Goal: Use online tool/utility: Utilize a website feature to perform a specific function

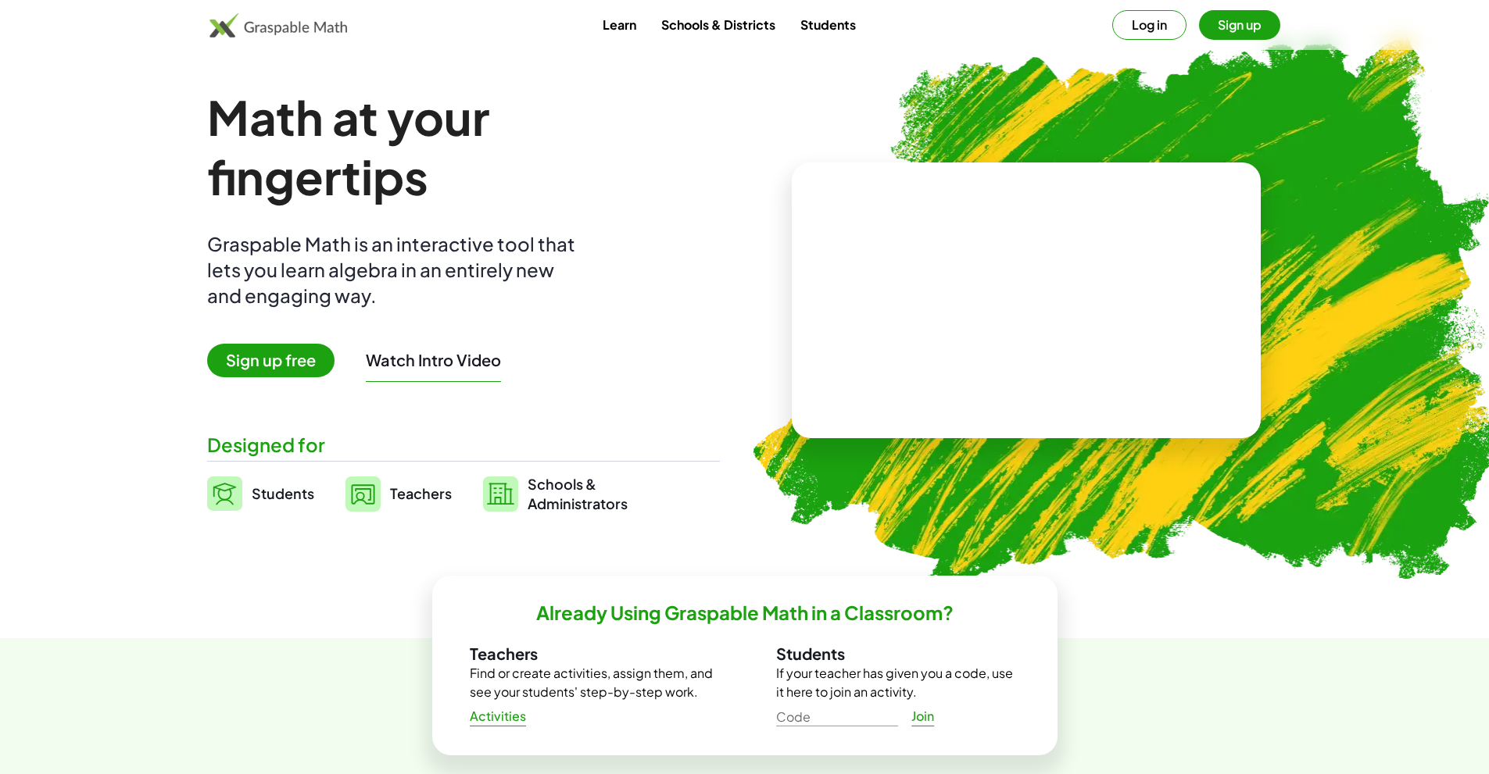
click at [824, 35] on link "Students" at bounding box center [828, 24] width 80 height 29
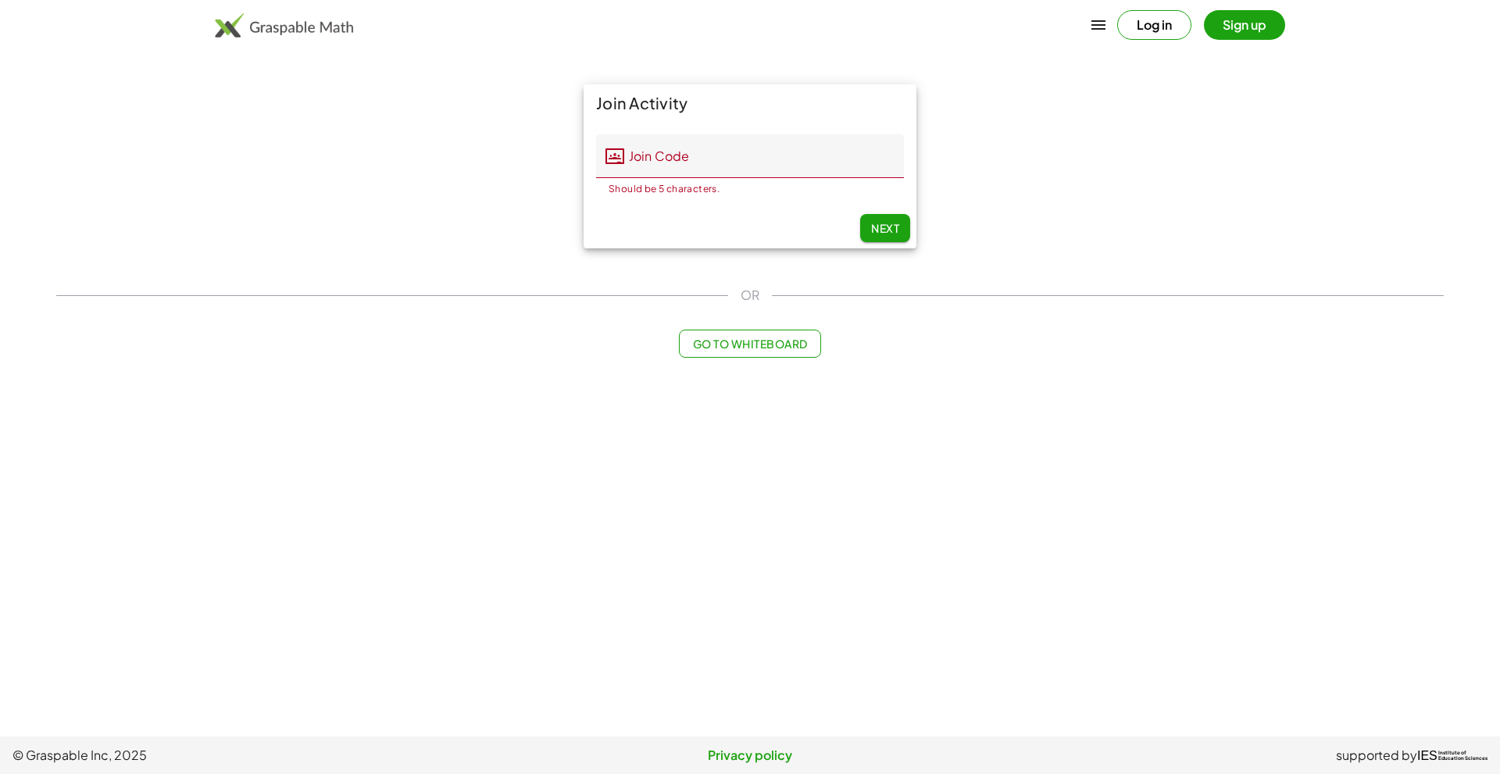
click at [1018, 170] on div "Join Activity Join Code Join Code Should be 5 characters. 0 / 5 Next" at bounding box center [750, 166] width 1407 height 183
click at [744, 343] on span "Go to Whiteboard" at bounding box center [749, 344] width 115 height 14
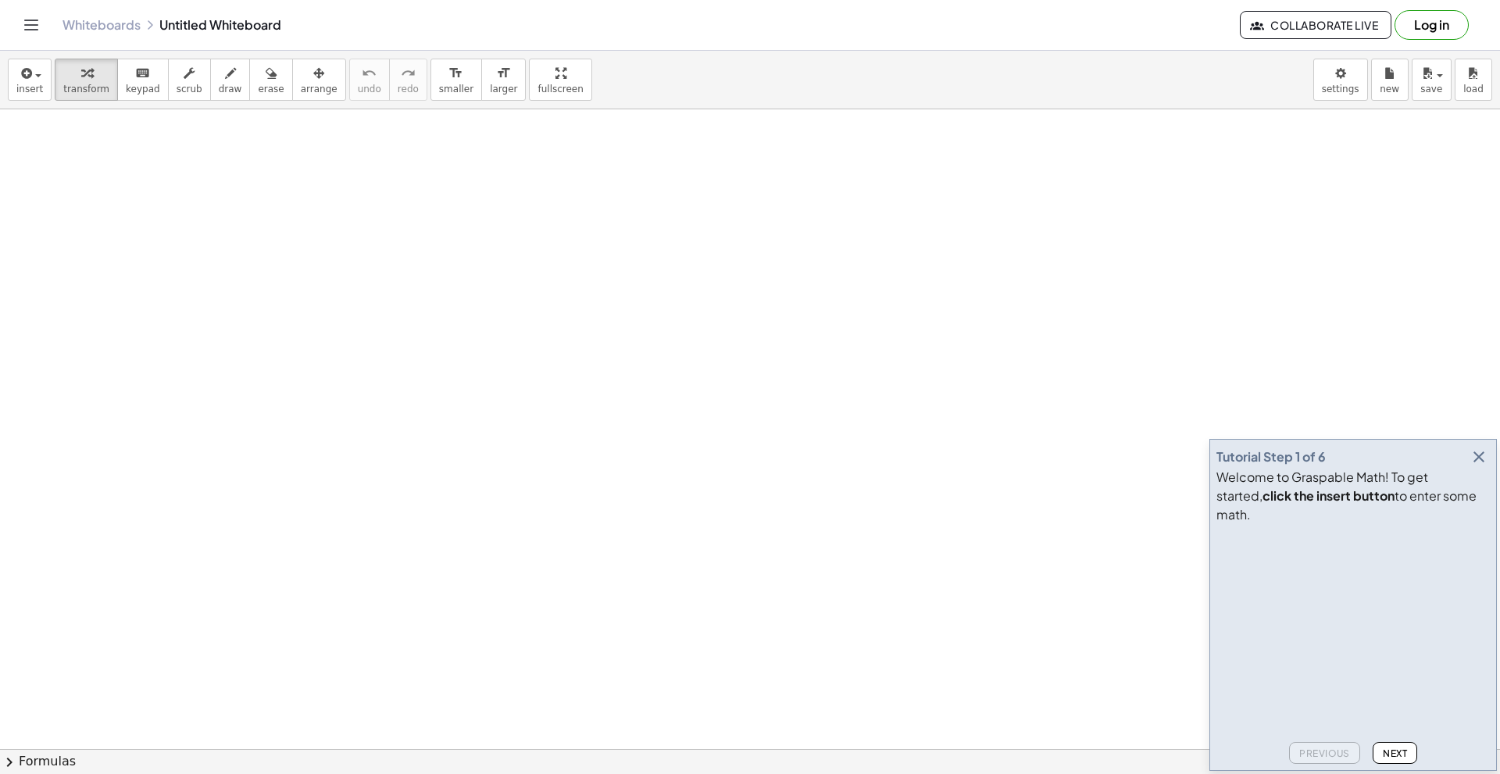
click at [1490, 481] on div "Tutorial Step 1 of 6 Welcome to Graspable Math! To get started, click the inser…" at bounding box center [1354, 605] width 288 height 332
click at [1477, 467] on icon "button" at bounding box center [1479, 457] width 19 height 19
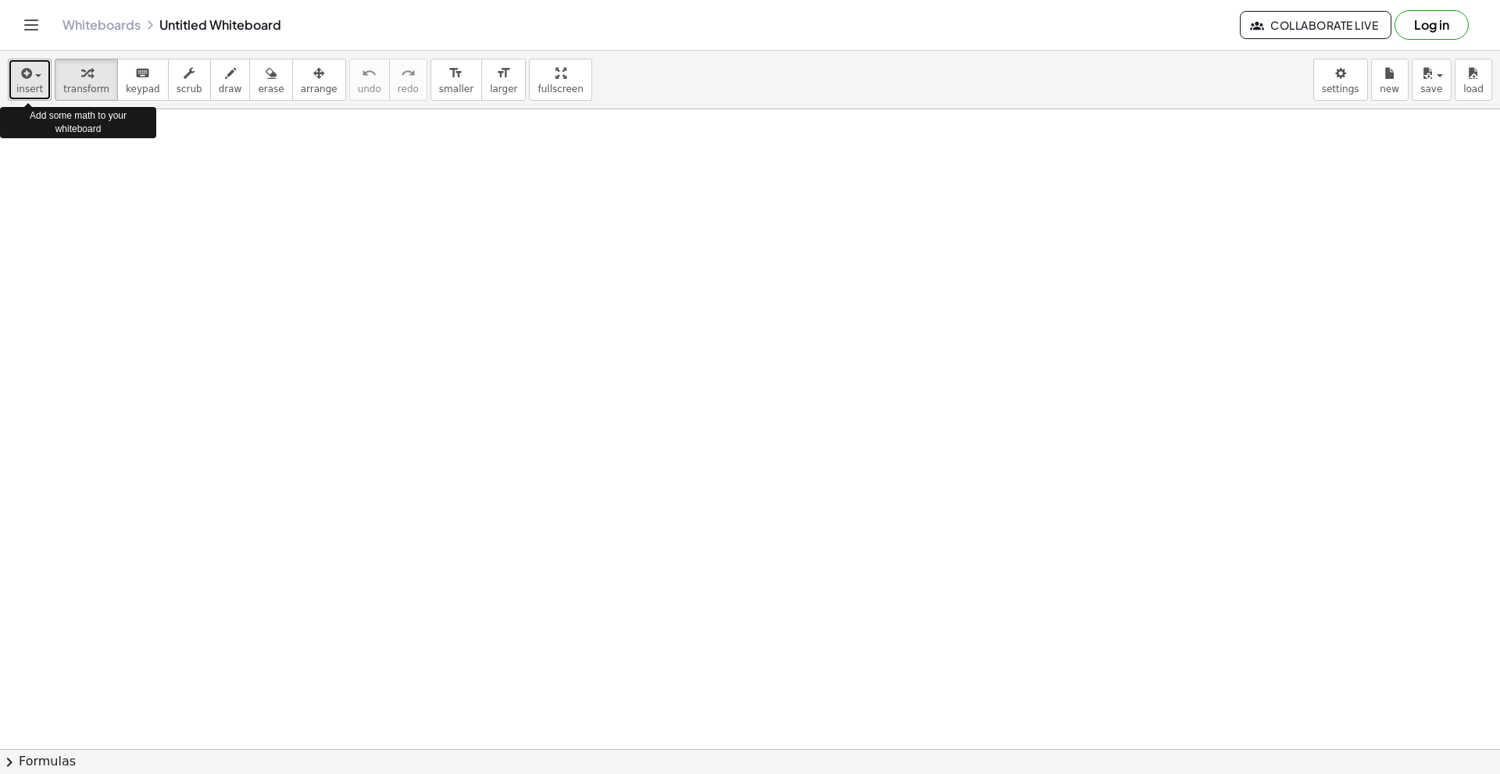
click at [41, 74] on button "insert" at bounding box center [30, 80] width 44 height 42
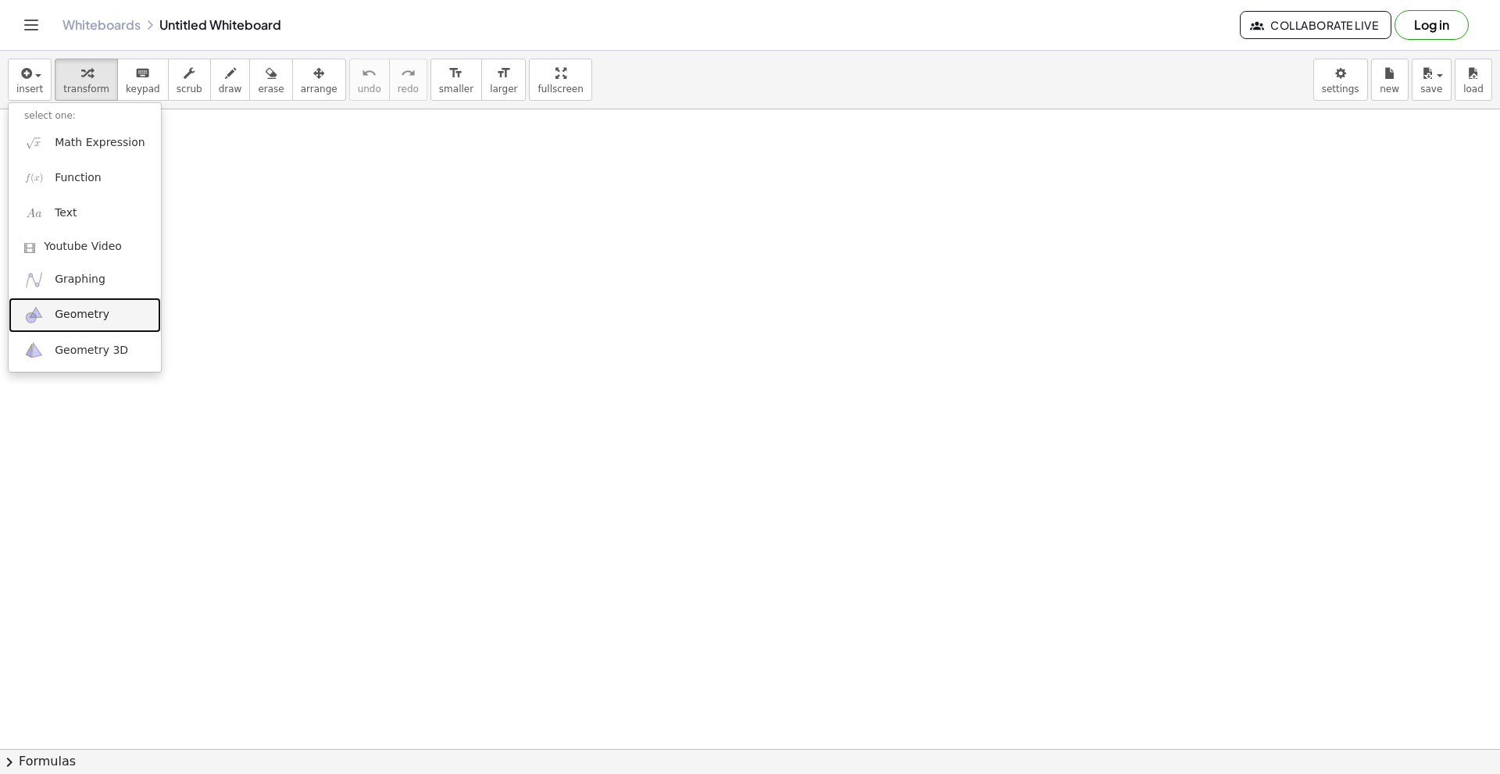
click at [69, 311] on span "Geometry" at bounding box center [82, 315] width 55 height 16
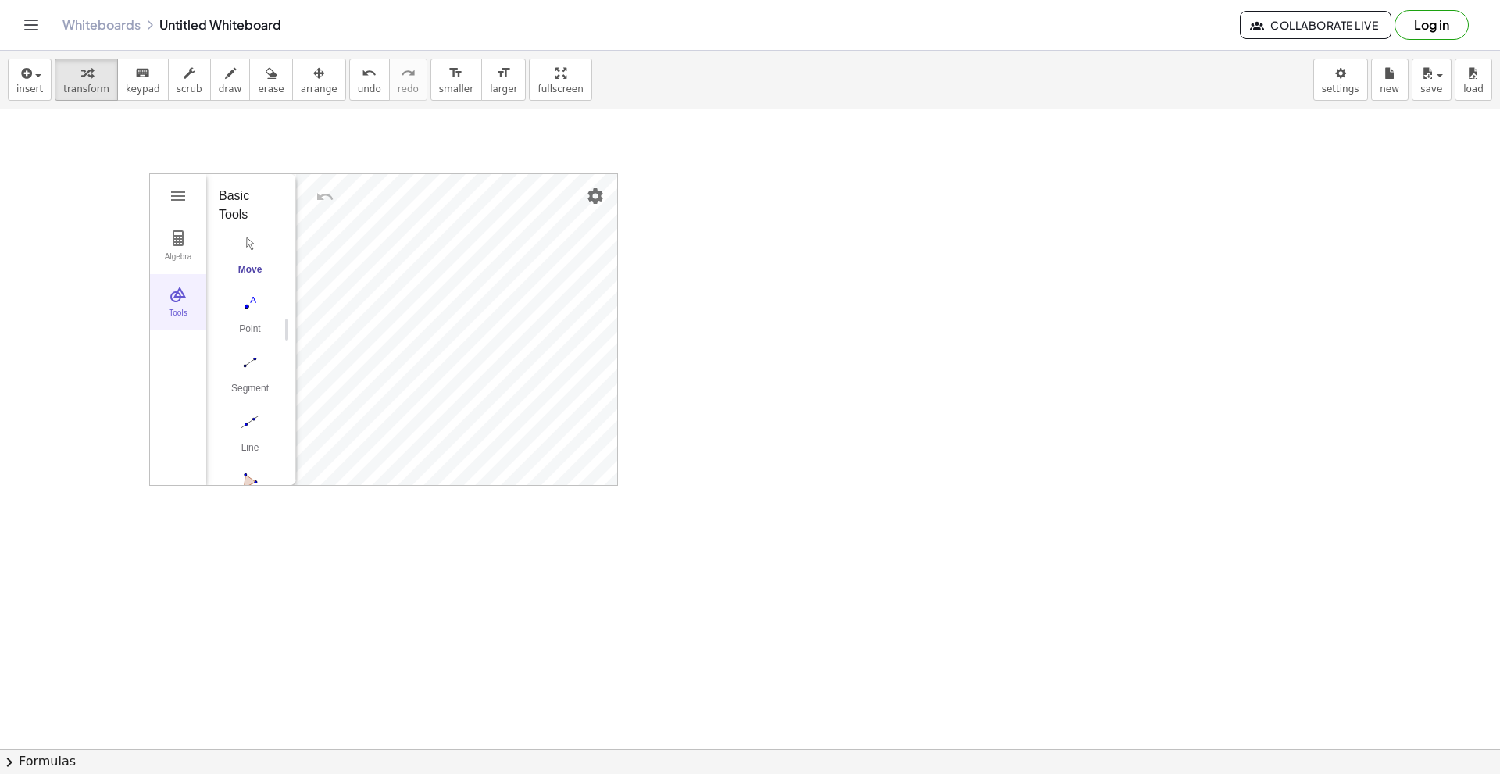
click at [180, 294] on img "Geometry" at bounding box center [178, 294] width 19 height 19
click at [178, 302] on img "Geometry" at bounding box center [178, 294] width 19 height 19
click at [174, 298] on img "Geometry" at bounding box center [178, 294] width 19 height 19
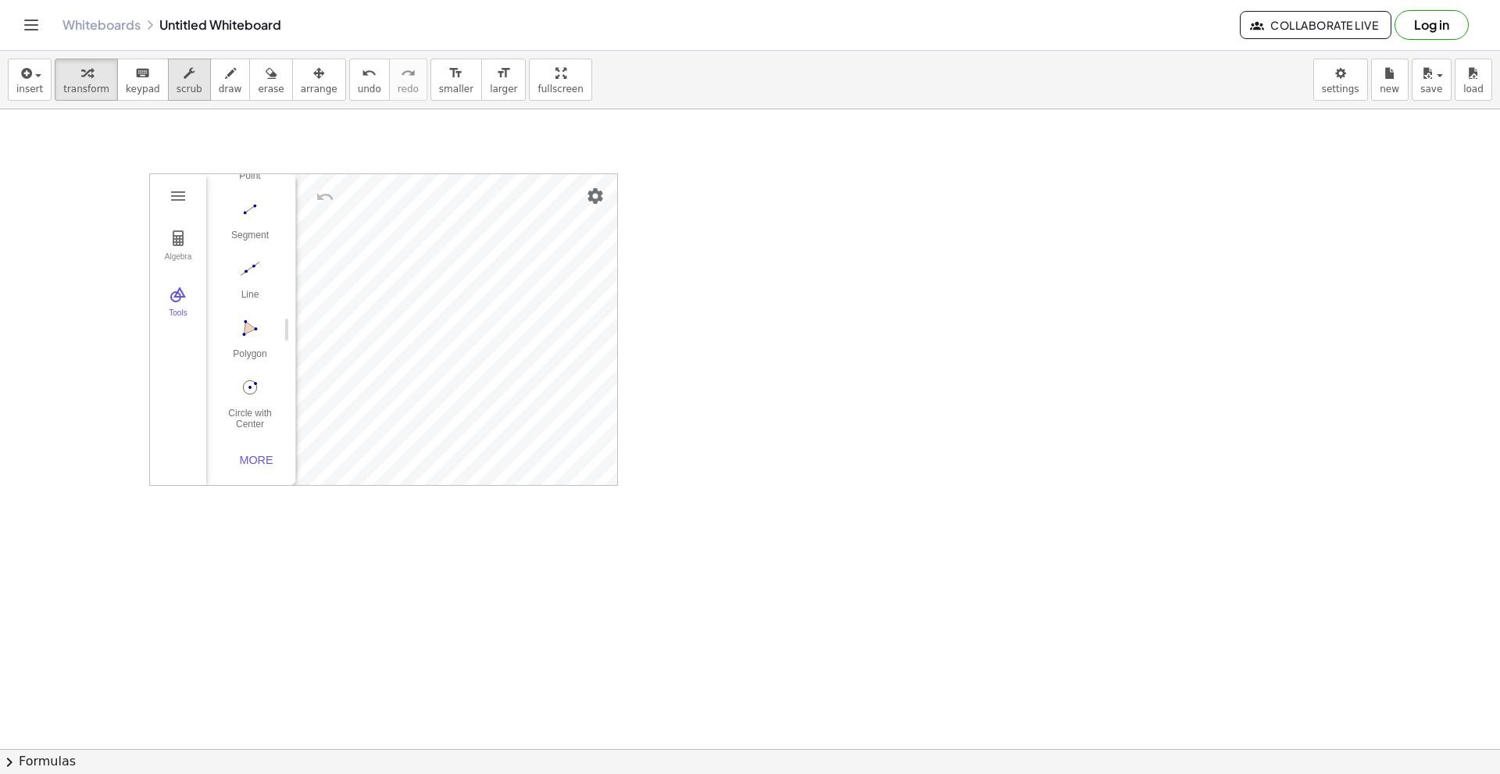
click at [177, 88] on span "scrub" at bounding box center [190, 89] width 26 height 11
click at [225, 77] on icon "button" at bounding box center [230, 73] width 11 height 19
click at [266, 77] on icon "button" at bounding box center [271, 73] width 11 height 19
click at [44, 73] on button "insert" at bounding box center [30, 80] width 44 height 42
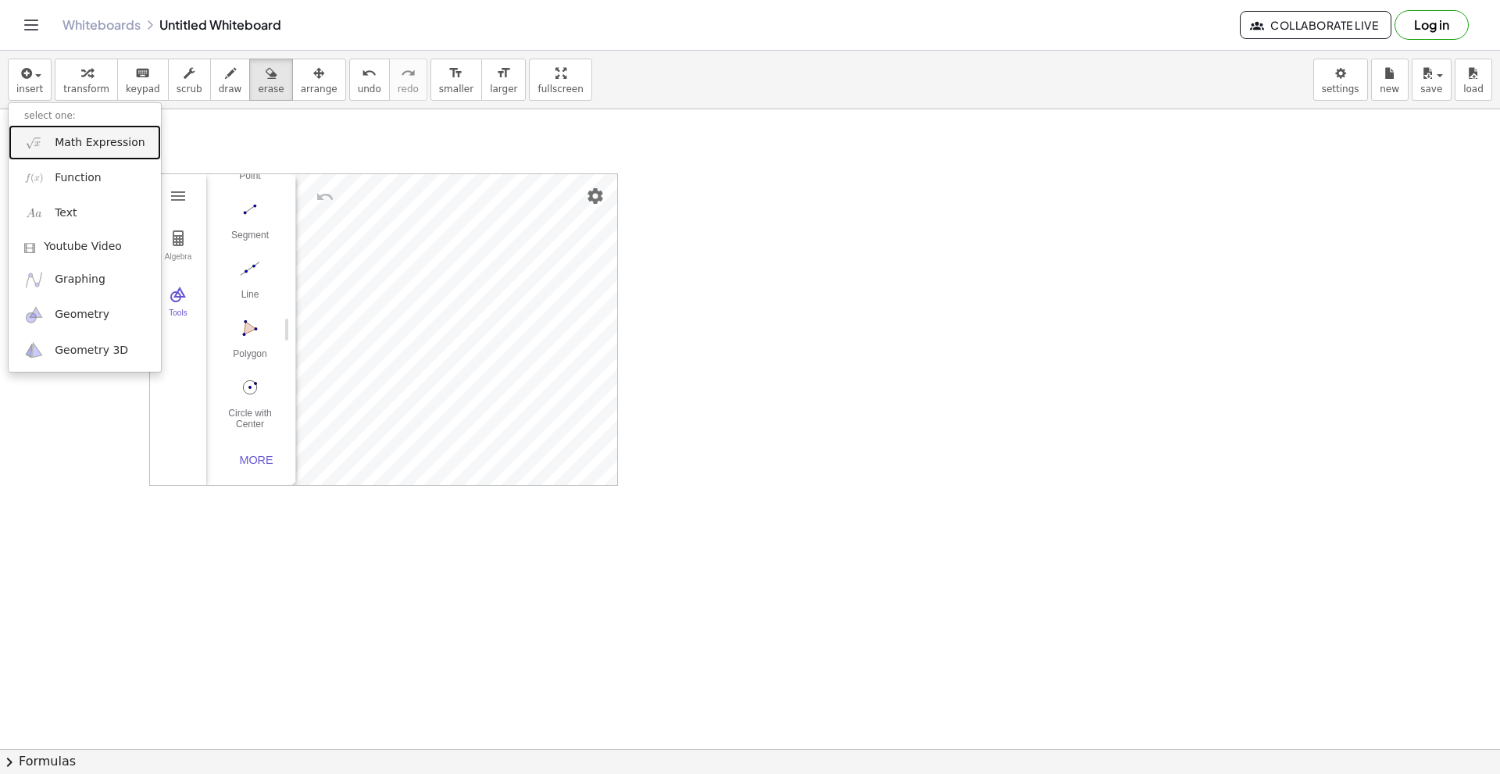
click at [66, 143] on span "Math Expression" at bounding box center [100, 143] width 90 height 16
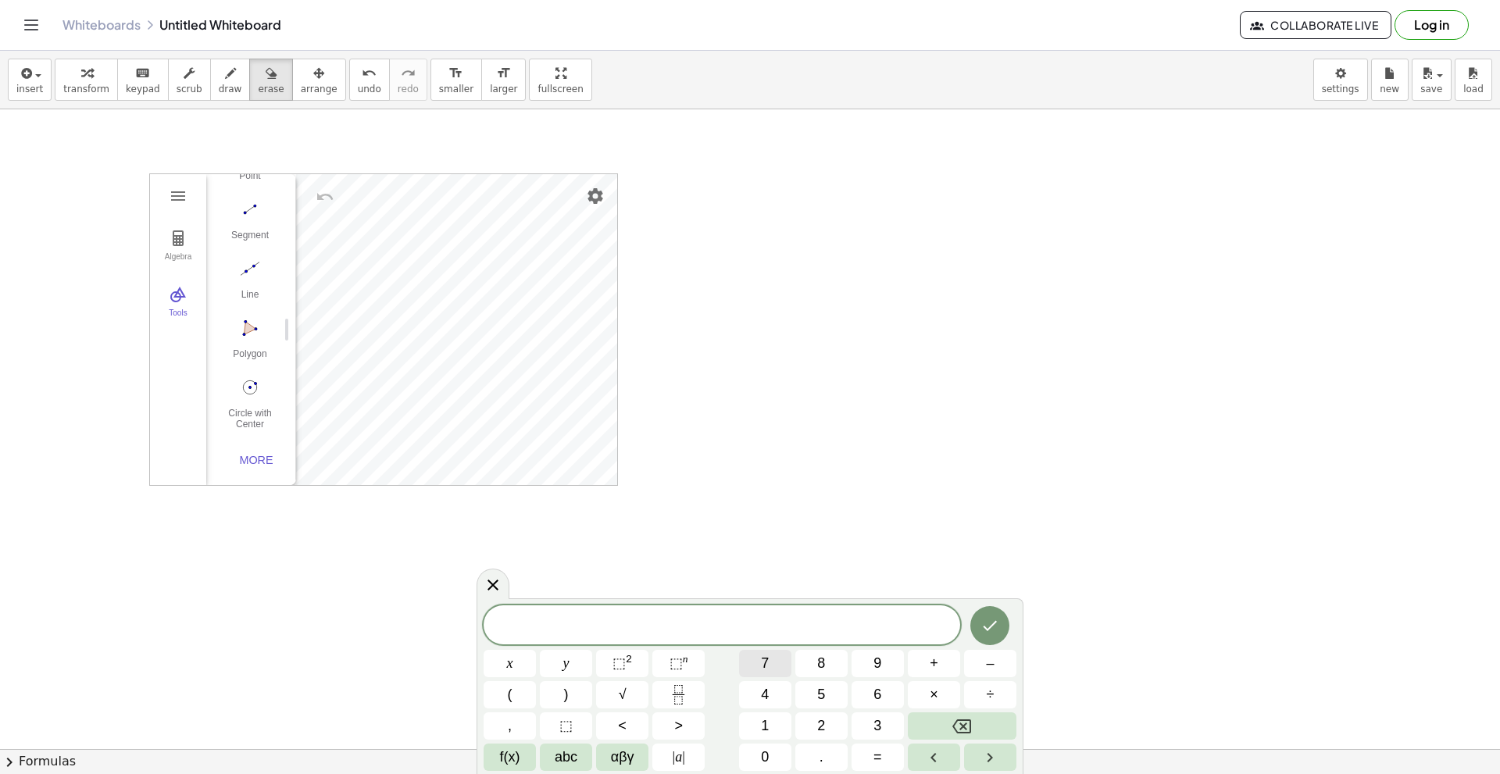
click at [776, 662] on button "7" at bounding box center [765, 663] width 52 height 27
click at [933, 694] on span "×" at bounding box center [934, 695] width 9 height 21
click at [830, 695] on button "5" at bounding box center [821, 694] width 52 height 27
click at [879, 756] on span "=" at bounding box center [878, 757] width 9 height 21
click at [514, 664] on button "x" at bounding box center [510, 663] width 52 height 27
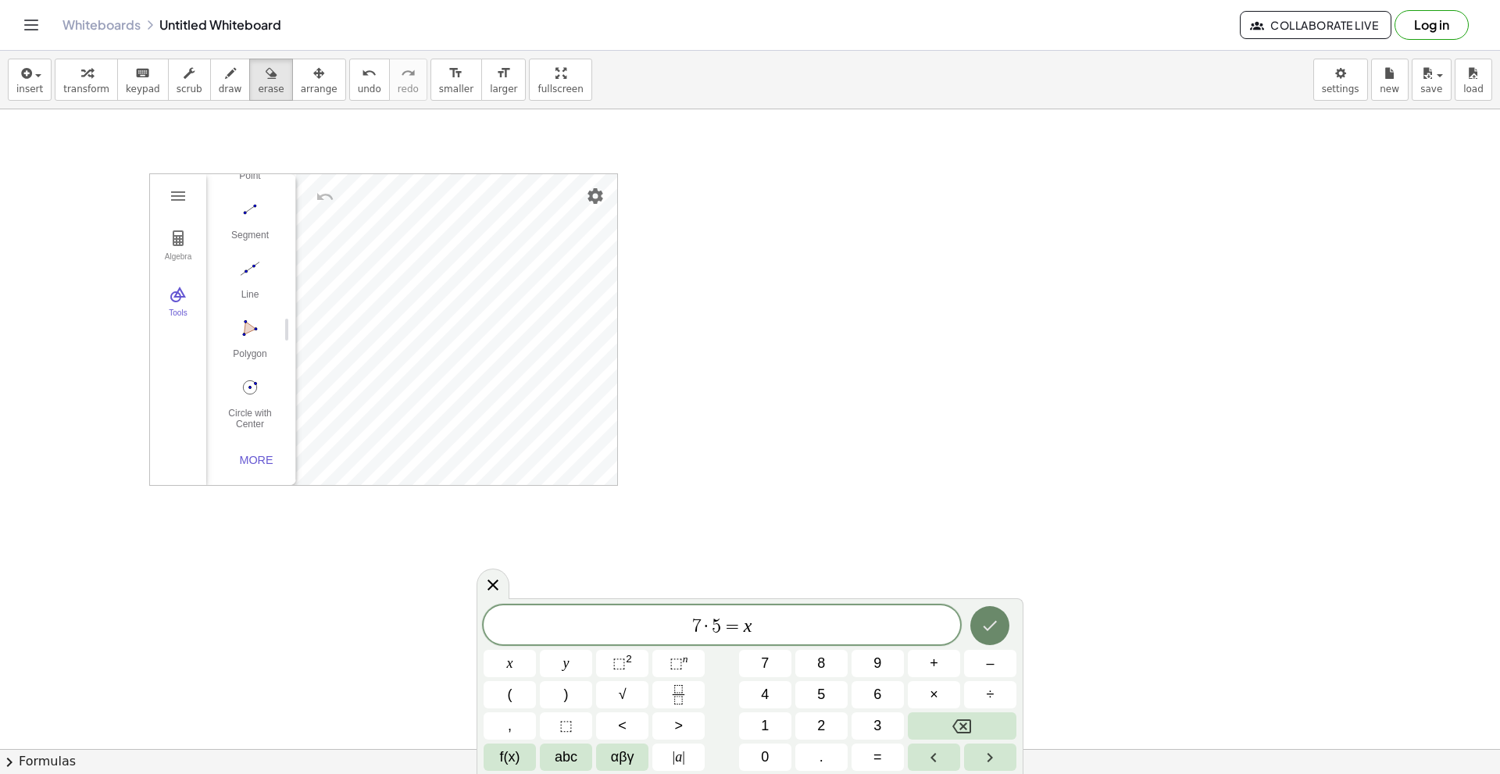
click at [994, 623] on icon "Done" at bounding box center [990, 626] width 19 height 19
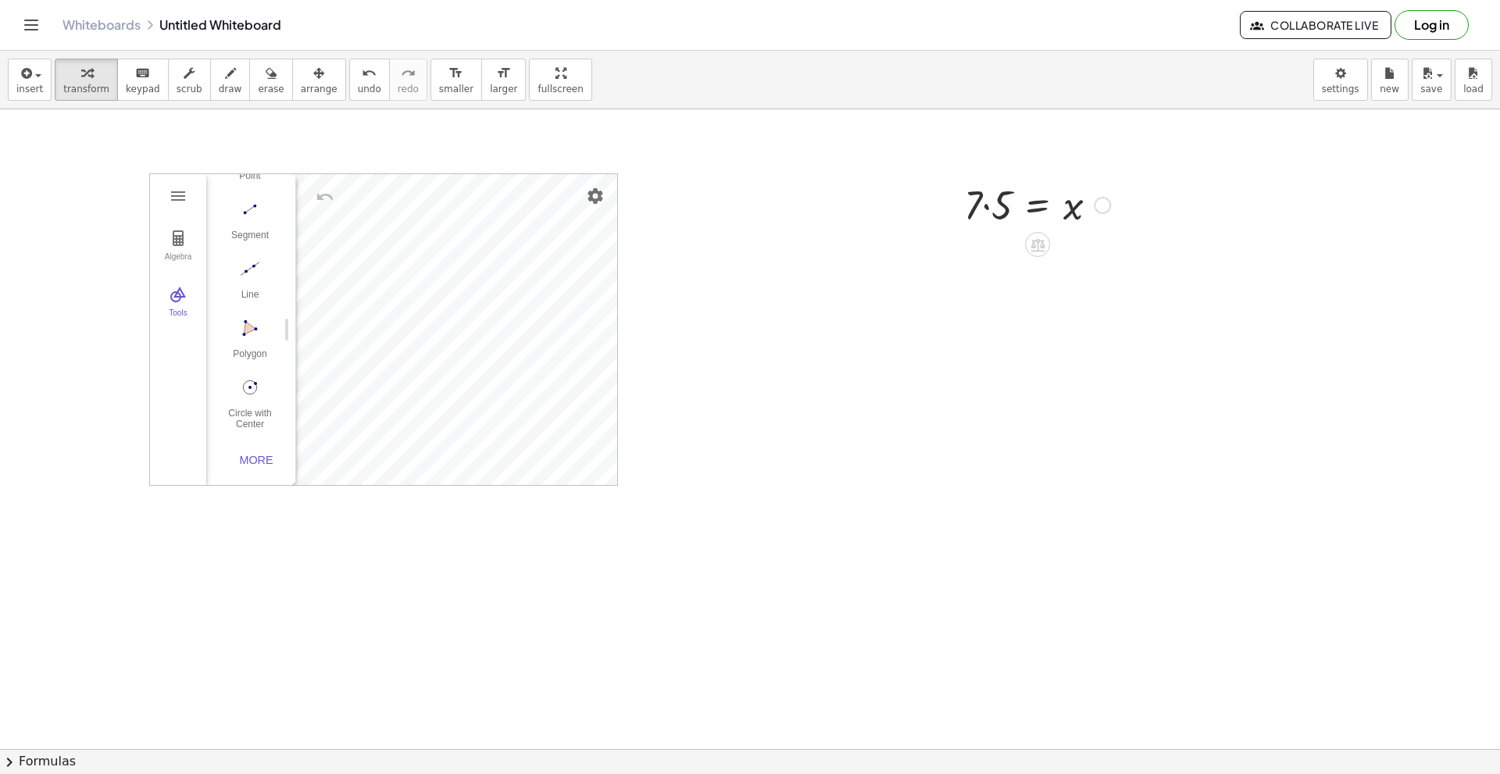
click at [985, 205] on div at bounding box center [1037, 203] width 162 height 53
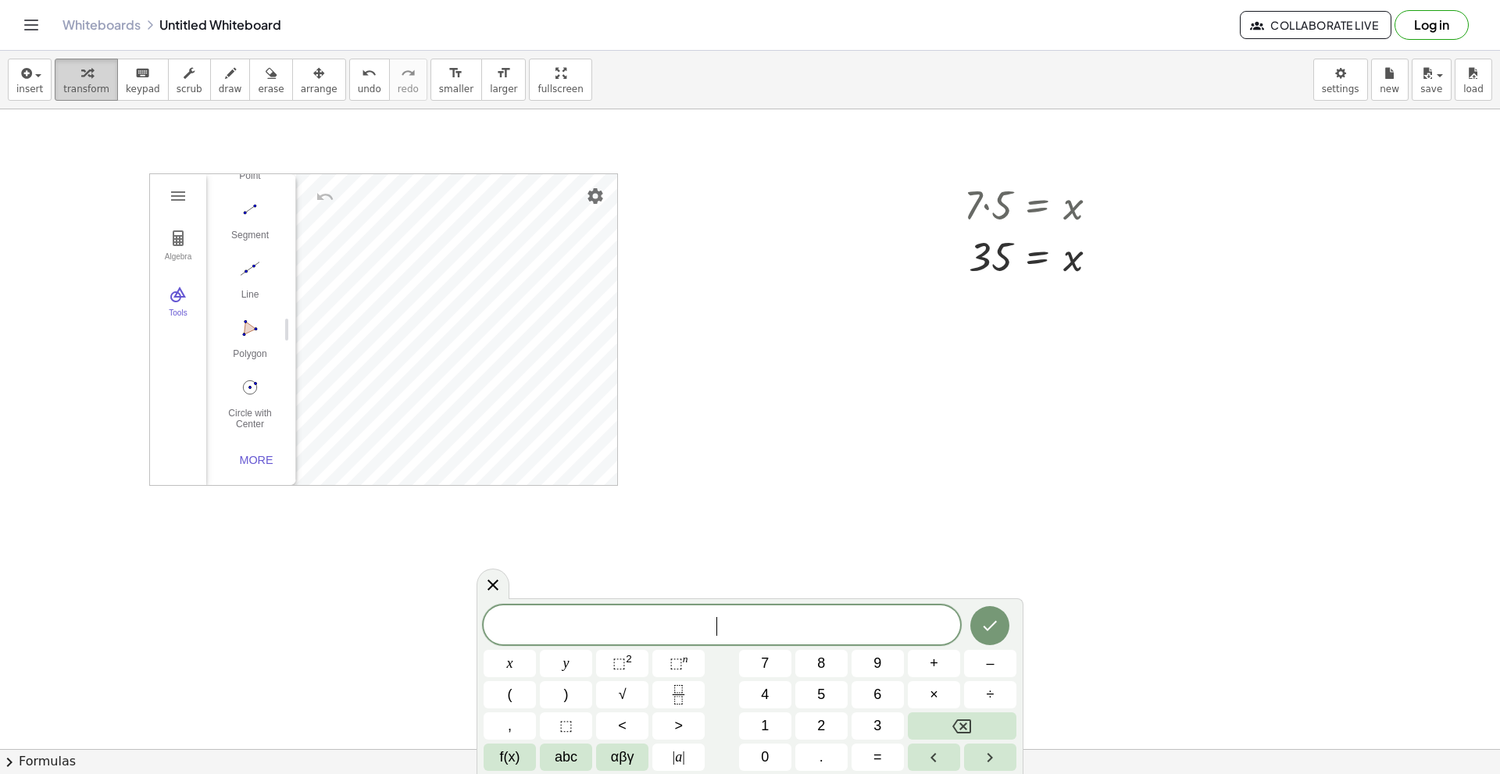
click at [86, 78] on div "button" at bounding box center [86, 72] width 46 height 19
click at [84, 78] on icon "button" at bounding box center [86, 73] width 11 height 19
click at [496, 584] on icon at bounding box center [493, 585] width 19 height 19
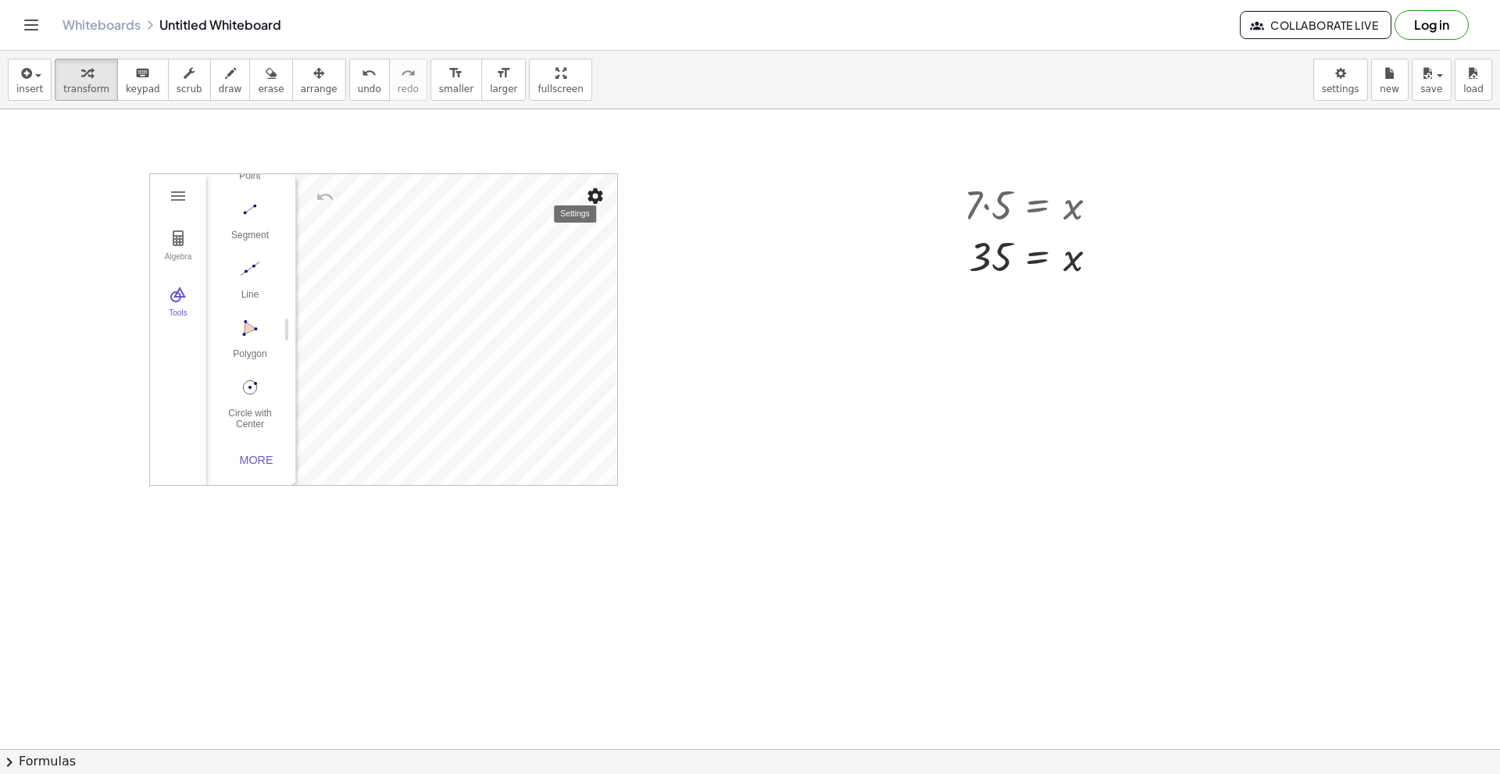
click at [590, 192] on img "Settings" at bounding box center [595, 196] width 19 height 19
click at [491, 307] on li "Zoom to fit" at bounding box center [506, 305] width 199 height 25
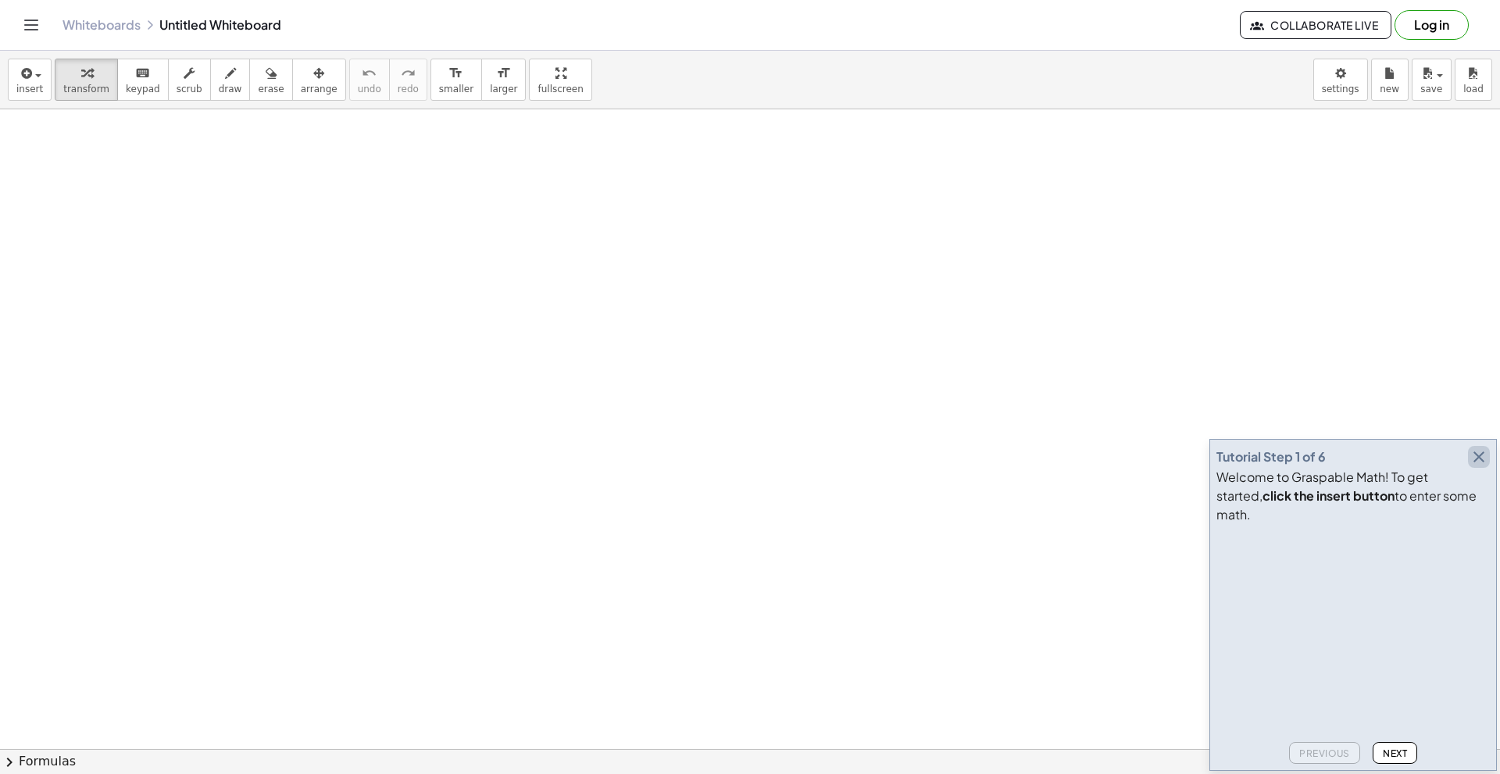
click at [1480, 467] on icon "button" at bounding box center [1479, 457] width 19 height 19
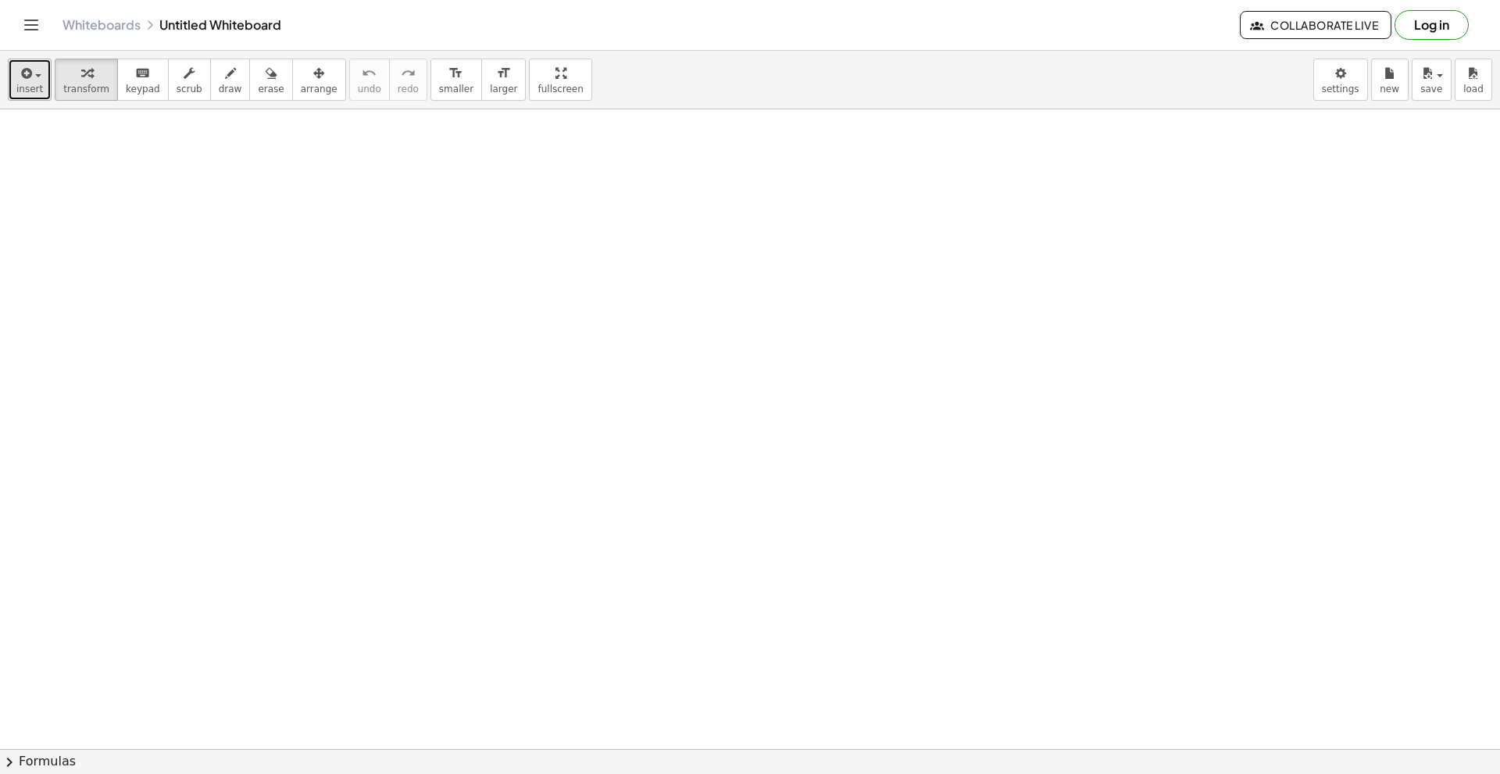
click at [42, 77] on button "insert" at bounding box center [30, 80] width 44 height 42
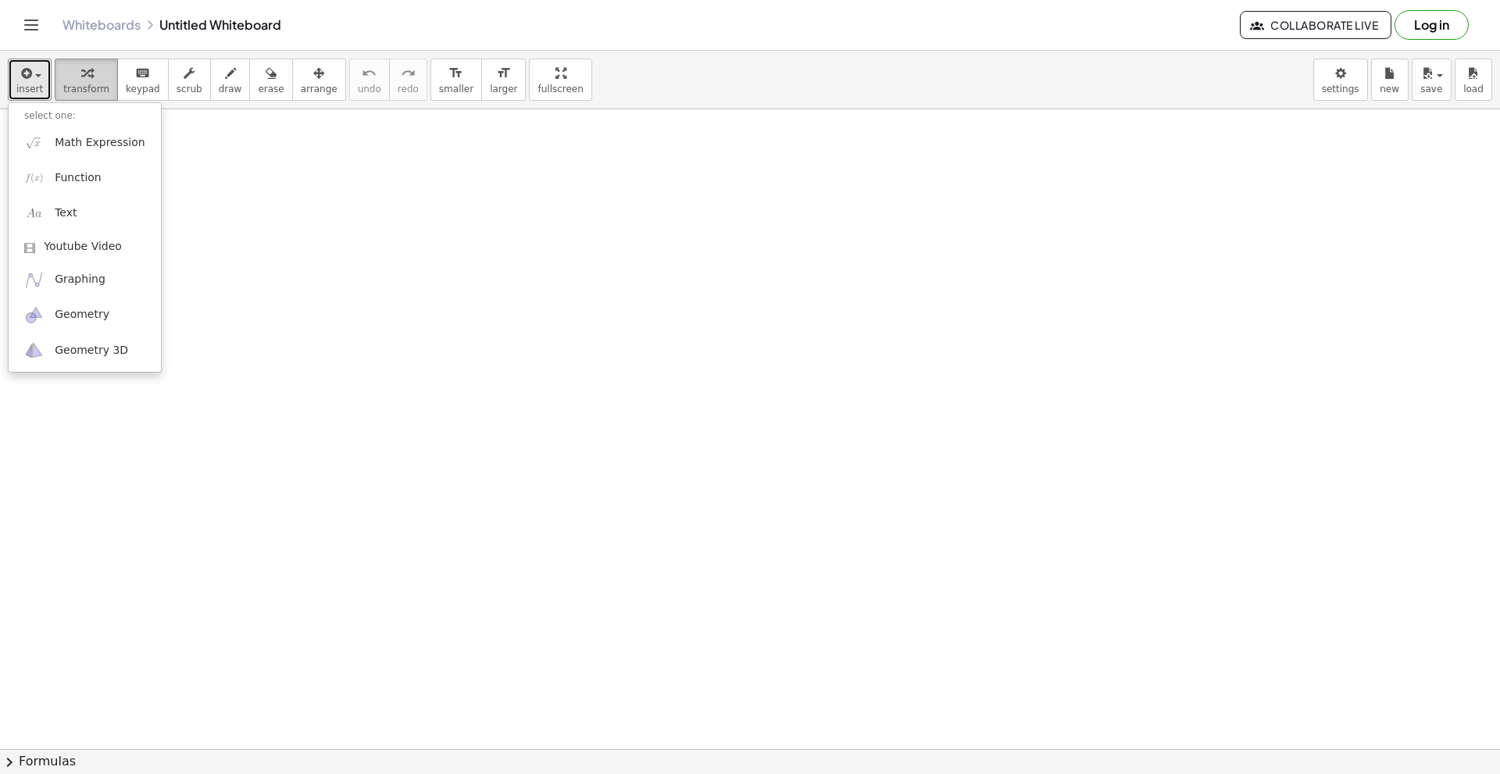
click at [88, 73] on div "button" at bounding box center [86, 72] width 46 height 19
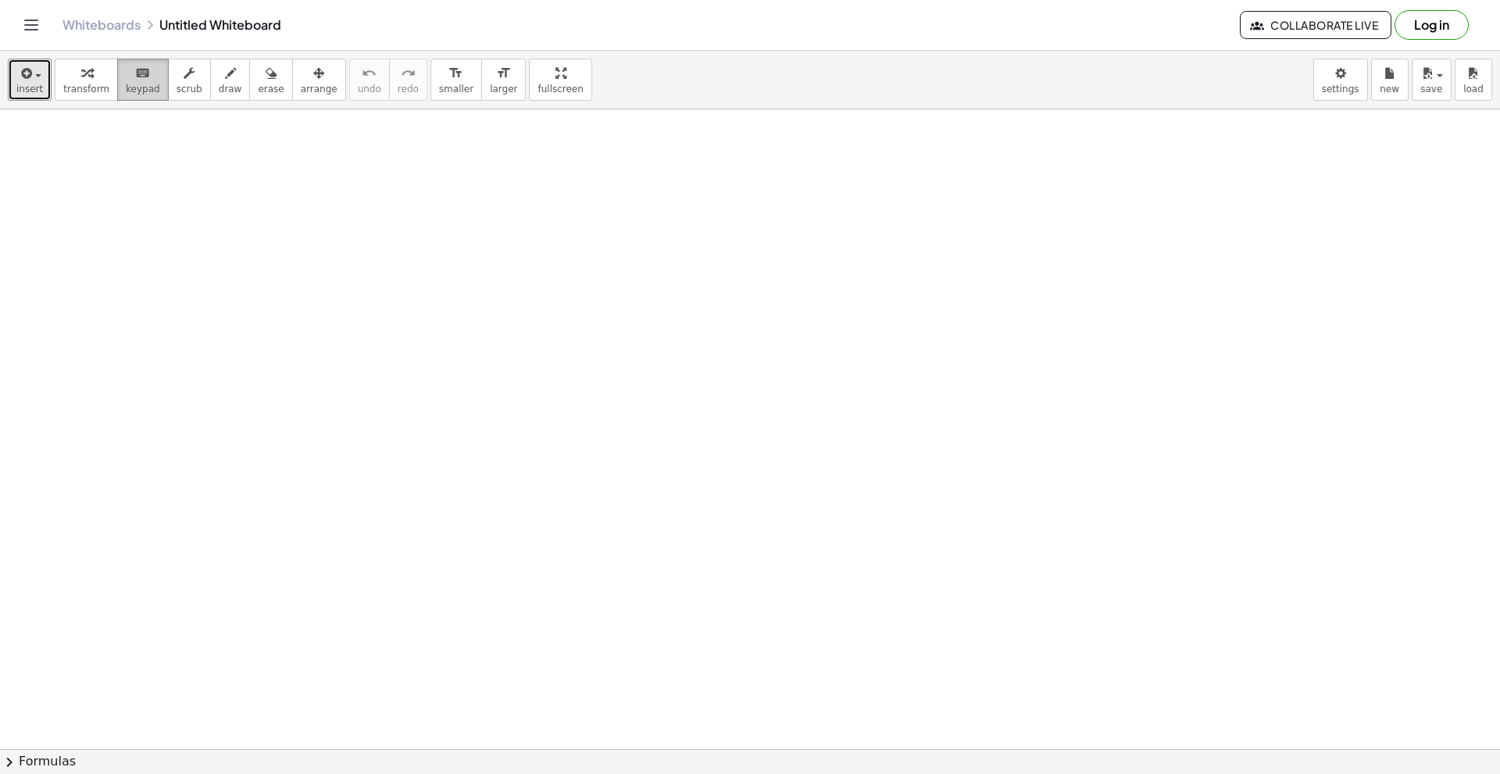
click at [135, 73] on icon "keyboard" at bounding box center [142, 73] width 15 height 19
click at [177, 72] on div "button" at bounding box center [190, 72] width 26 height 19
click at [225, 72] on icon "button" at bounding box center [230, 73] width 11 height 19
click at [266, 72] on icon "button" at bounding box center [271, 73] width 11 height 19
click at [225, 78] on icon "button" at bounding box center [230, 73] width 11 height 19
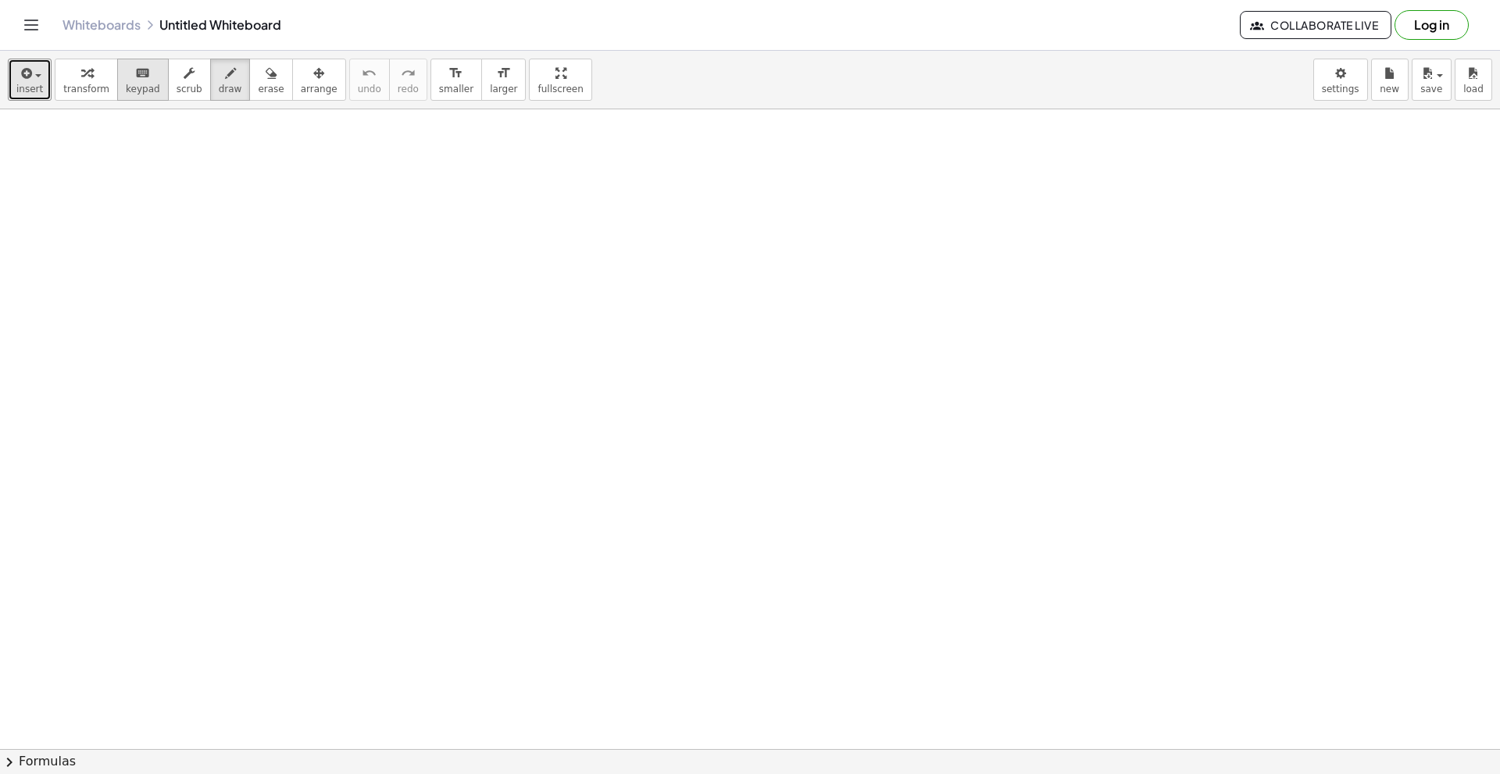
click at [135, 78] on icon "keyboard" at bounding box center [142, 73] width 15 height 19
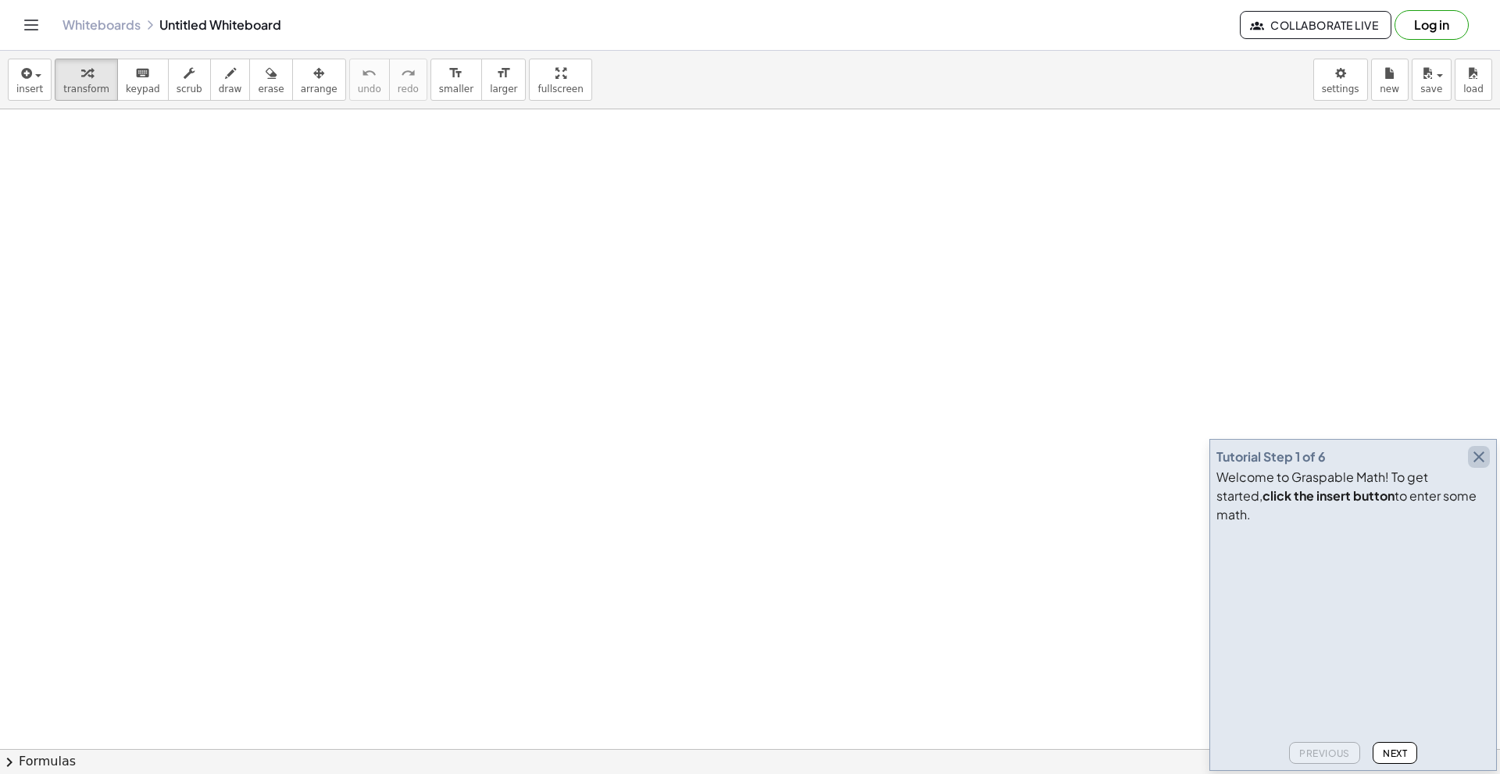
click at [1480, 467] on icon "button" at bounding box center [1479, 457] width 19 height 19
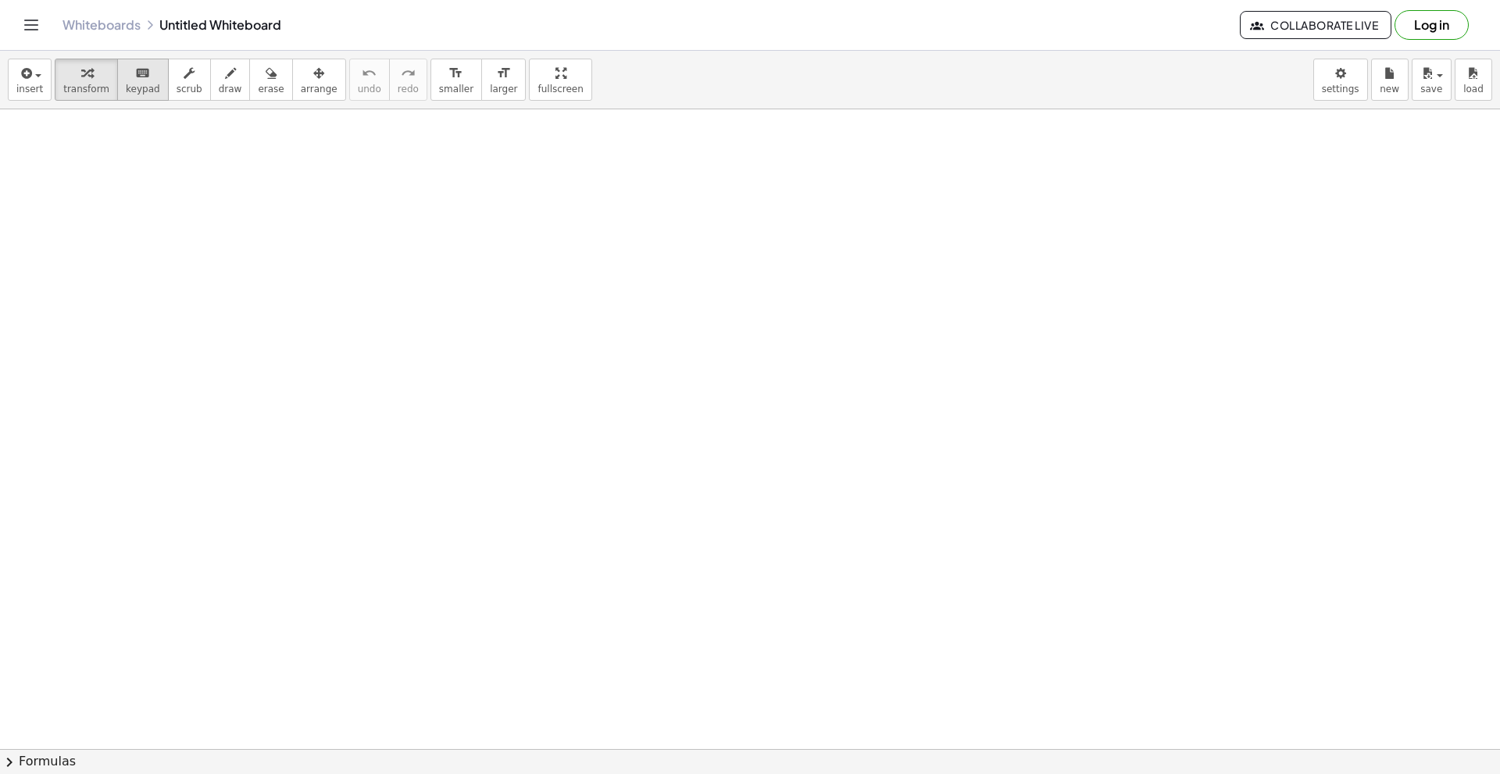
click at [126, 81] on div "keyboard" at bounding box center [143, 72] width 34 height 19
click at [81, 77] on icon "button" at bounding box center [86, 73] width 11 height 19
click at [35, 75] on span "button" at bounding box center [38, 75] width 6 height 3
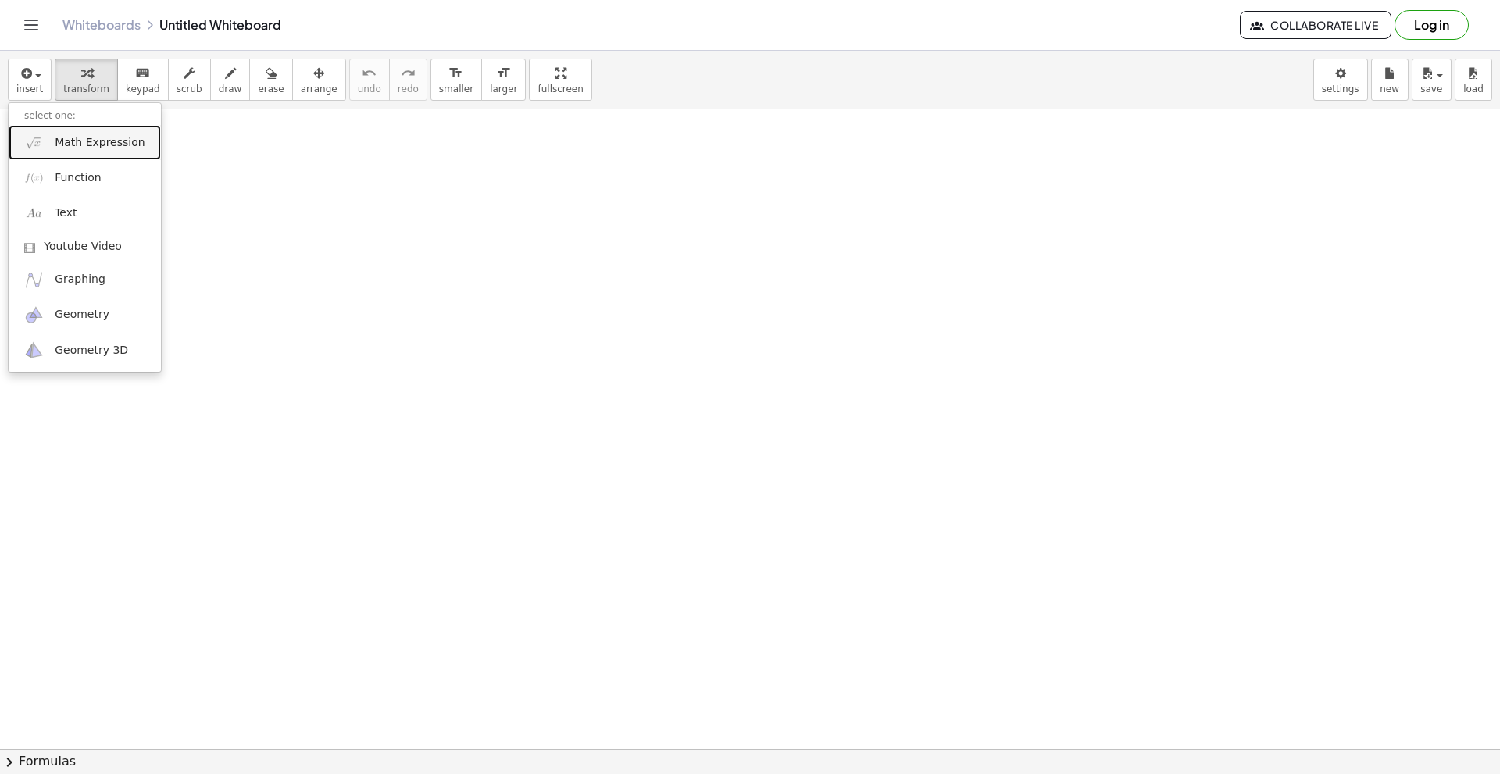
click at [77, 144] on span "Math Expression" at bounding box center [100, 143] width 90 height 16
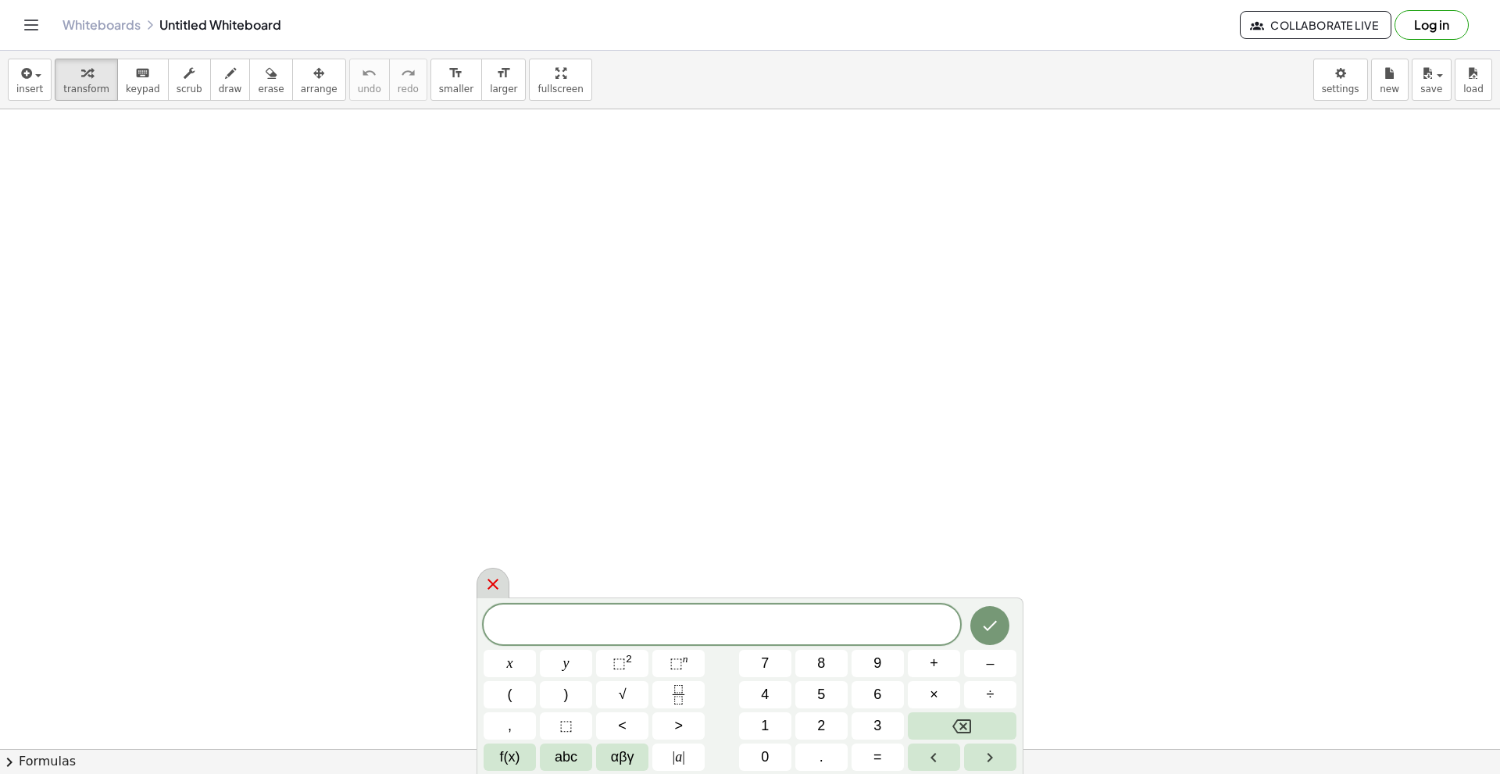
click at [493, 586] on icon at bounding box center [493, 584] width 11 height 11
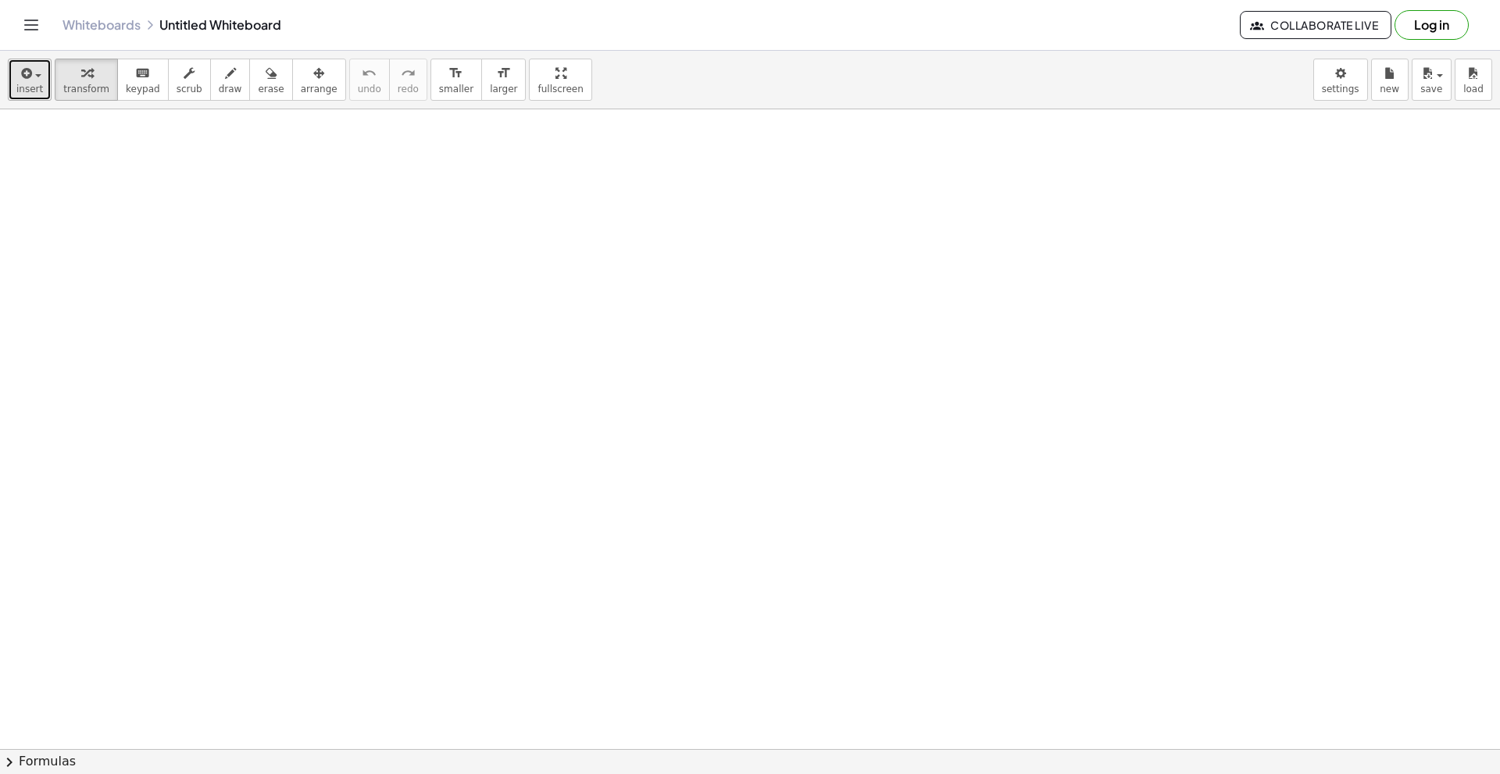
click at [41, 70] on button "insert" at bounding box center [30, 80] width 44 height 42
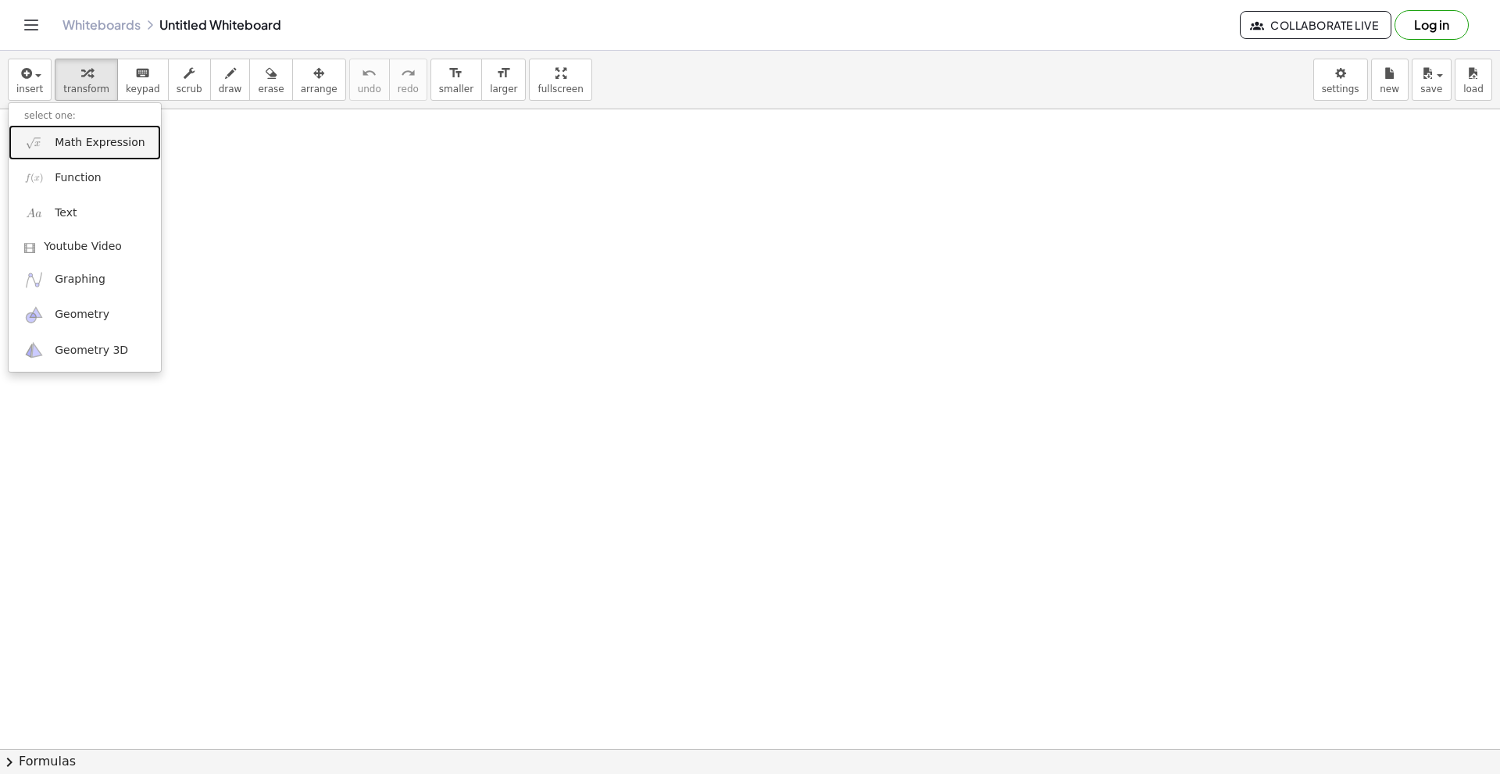
click at [70, 144] on span "Math Expression" at bounding box center [100, 143] width 90 height 16
